Goal: Navigation & Orientation: Find specific page/section

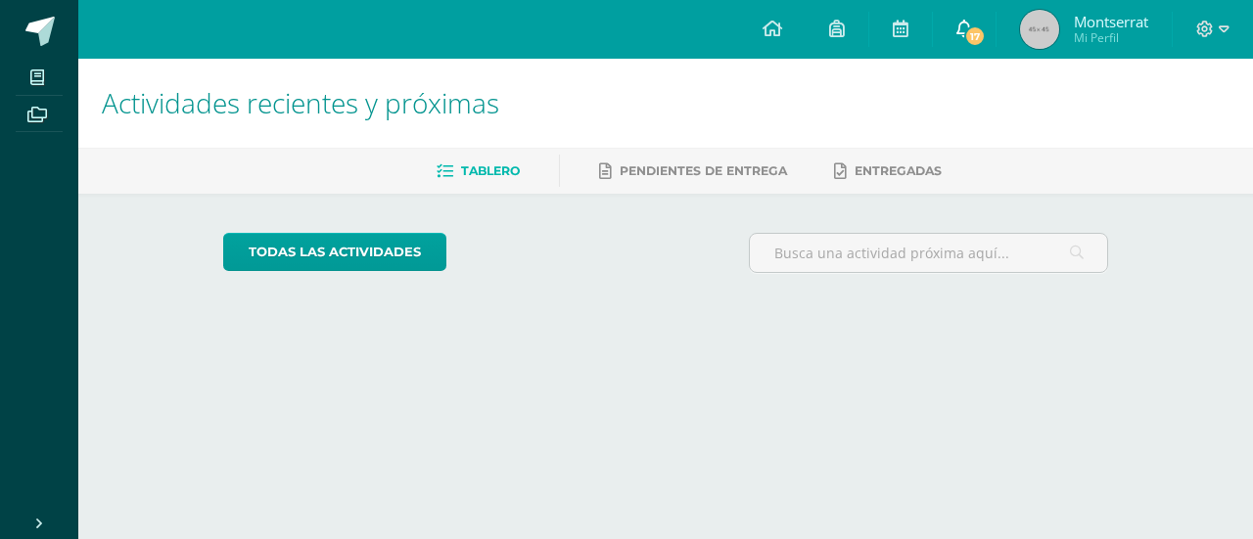
click at [969, 32] on span "17" at bounding box center [975, 36] width 22 height 22
drag, startPoint x: 0, startPoint y: 0, endPoint x: 953, endPoint y: 39, distance: 953.3
click at [953, 39] on link "17" at bounding box center [964, 29] width 63 height 59
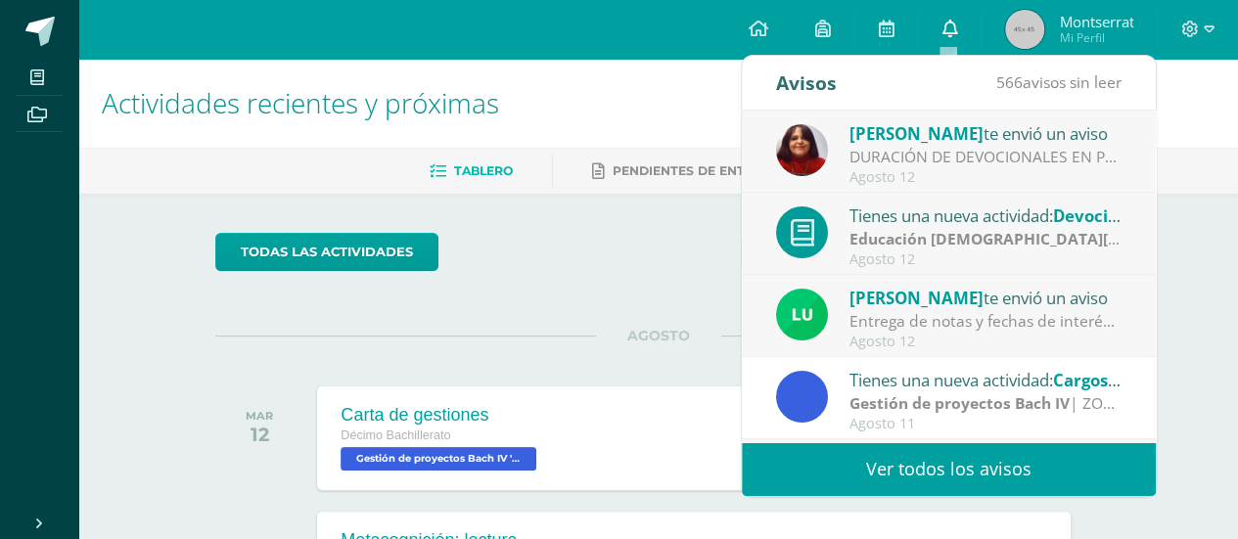
click at [953, 25] on icon at bounding box center [950, 29] width 16 height 18
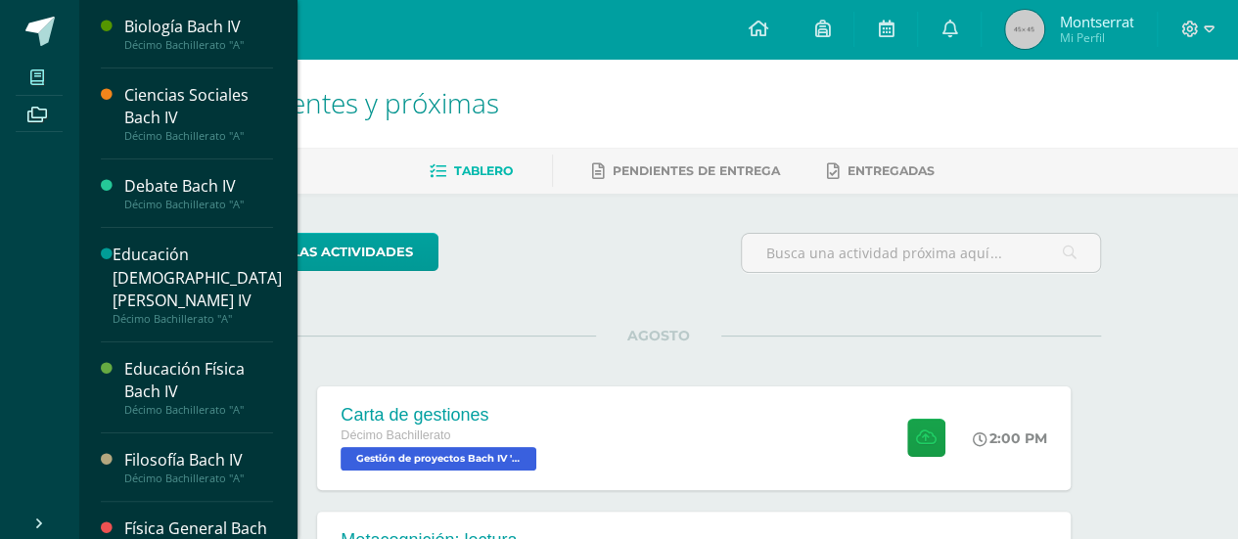
click at [39, 70] on icon at bounding box center [37, 78] width 14 height 16
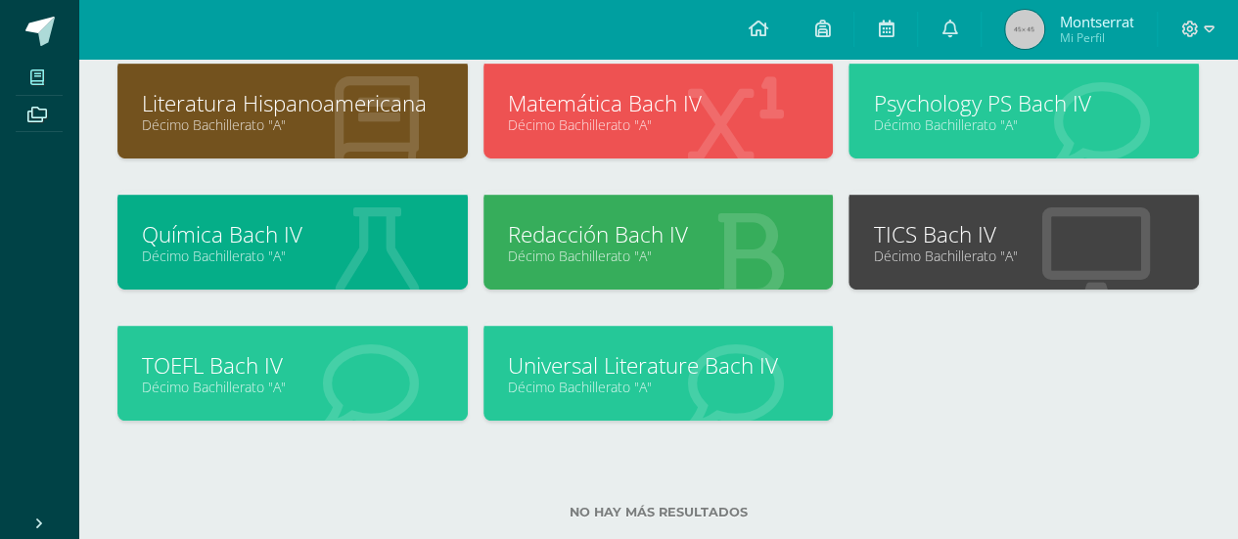
scroll to position [522, 0]
